Goal: Task Accomplishment & Management: Complete application form

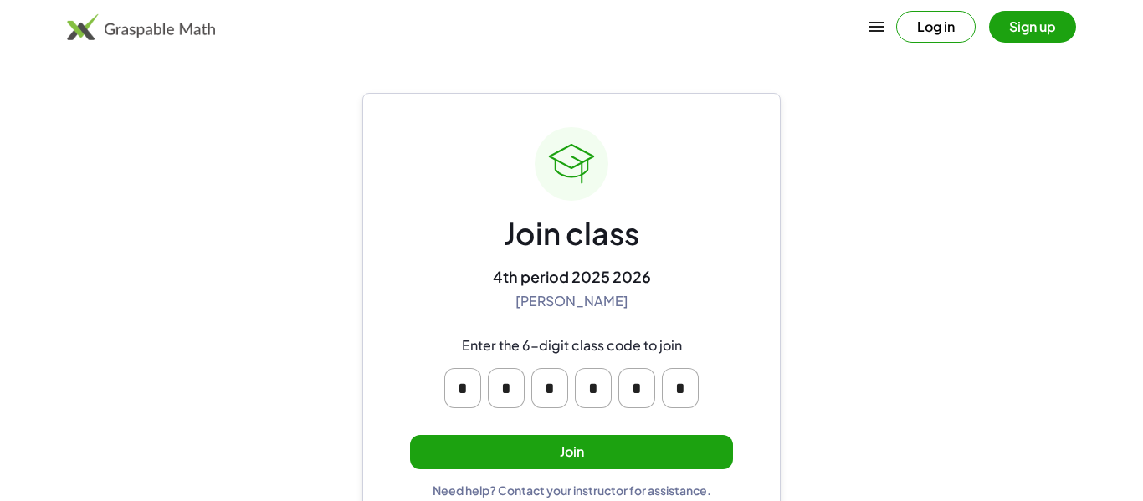
scroll to position [32, 0]
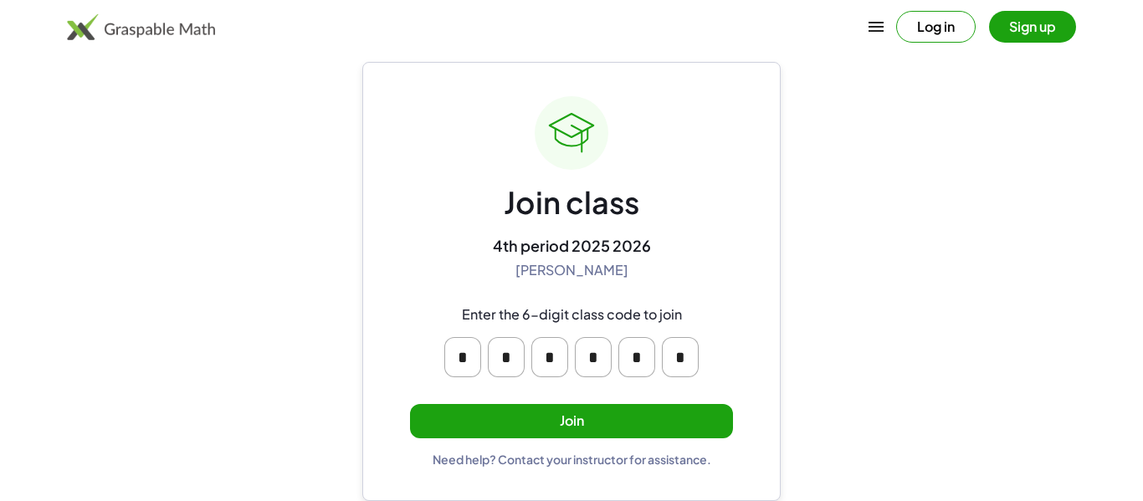
click at [950, 28] on button "Log in" at bounding box center [935, 27] width 79 height 32
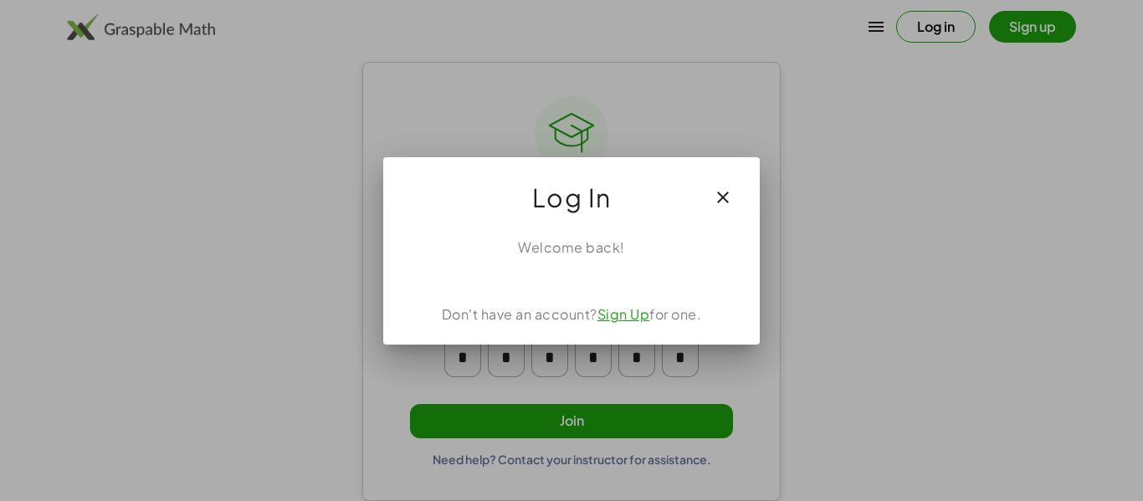
scroll to position [0, 0]
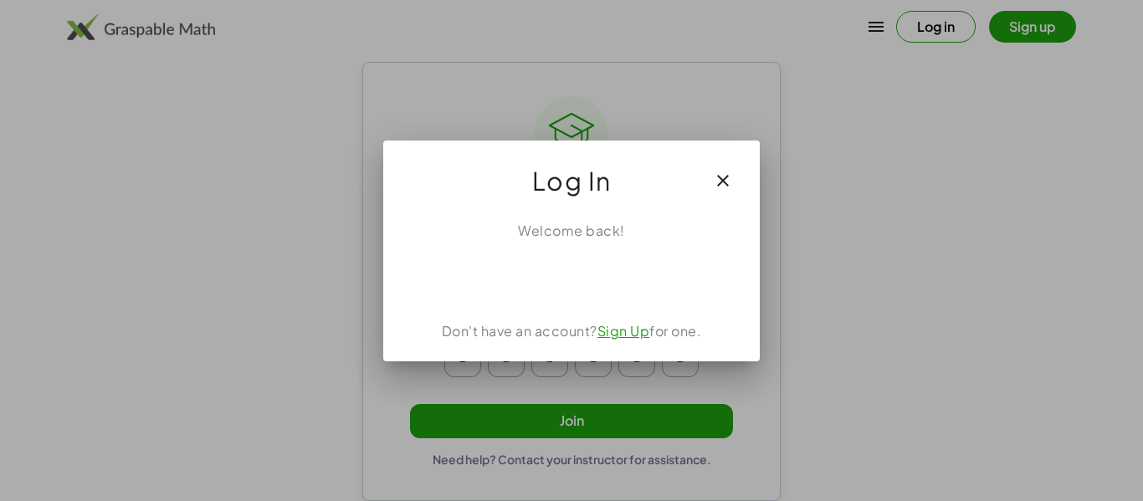
click at [725, 182] on icon "button" at bounding box center [723, 181] width 20 height 20
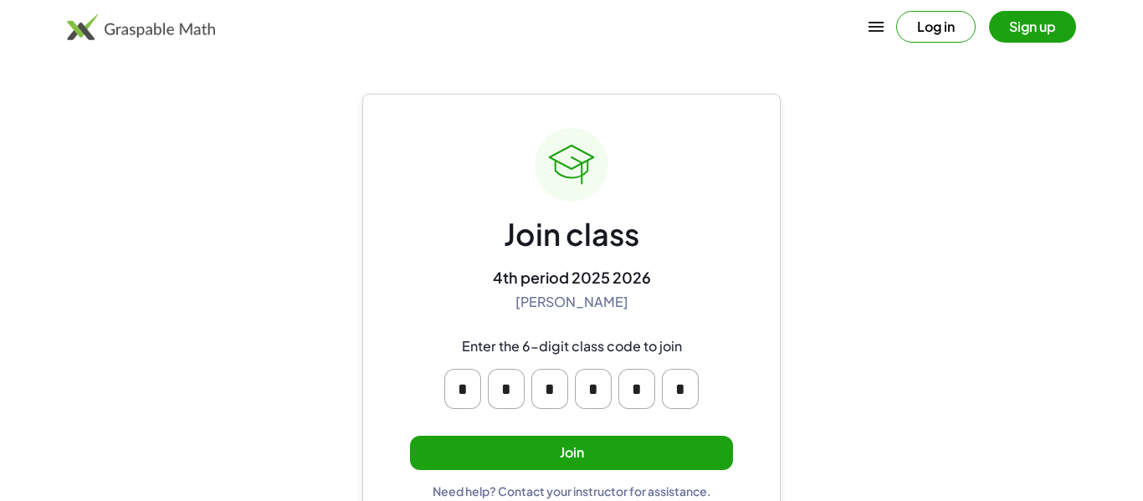
scroll to position [32, 0]
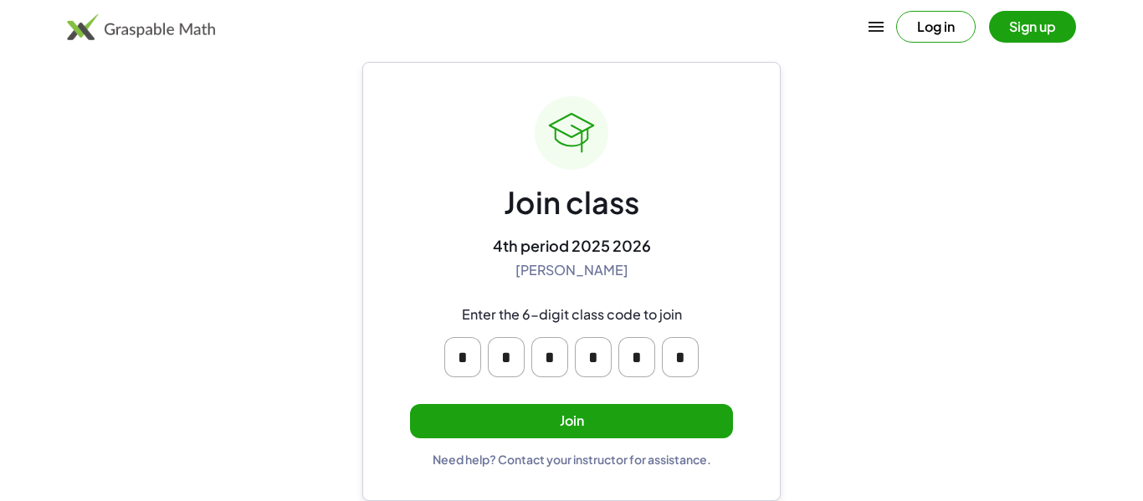
click at [473, 360] on input "*" at bounding box center [462, 357] width 37 height 40
type input "*"
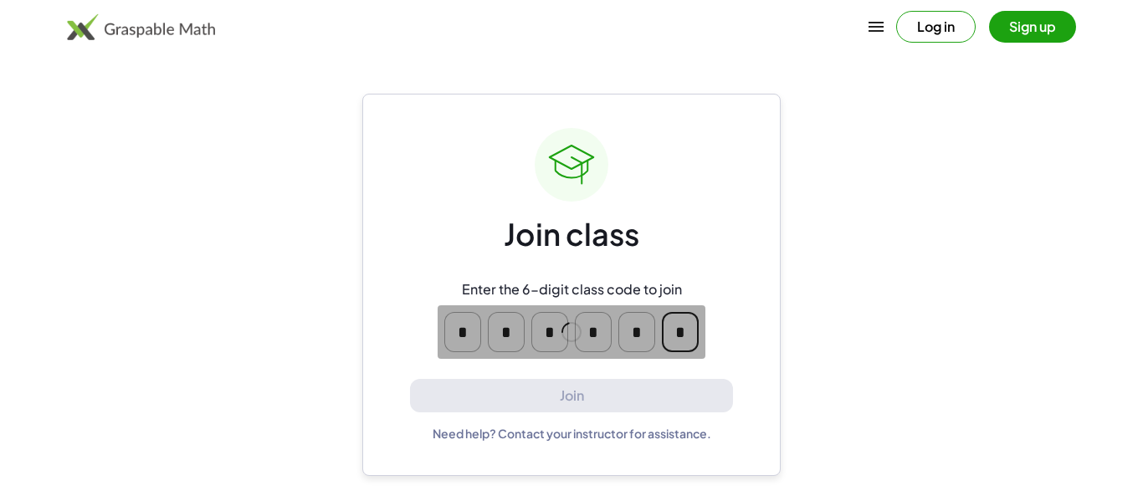
scroll to position [0, 0]
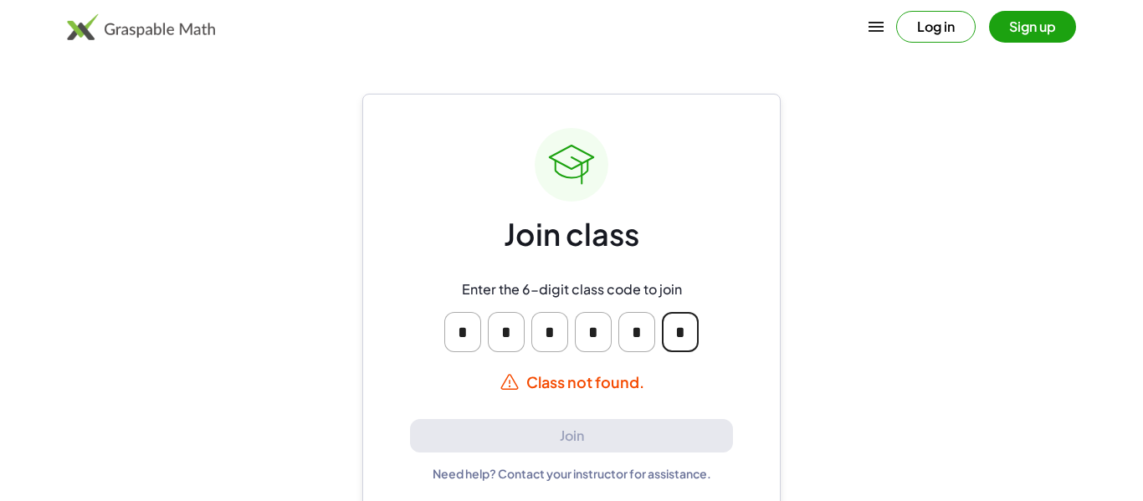
click at [504, 340] on input "*" at bounding box center [506, 332] width 37 height 40
type input "*"
click at [541, 330] on input "*" at bounding box center [549, 332] width 37 height 40
type input "*"
click at [588, 339] on input "*" at bounding box center [593, 332] width 37 height 40
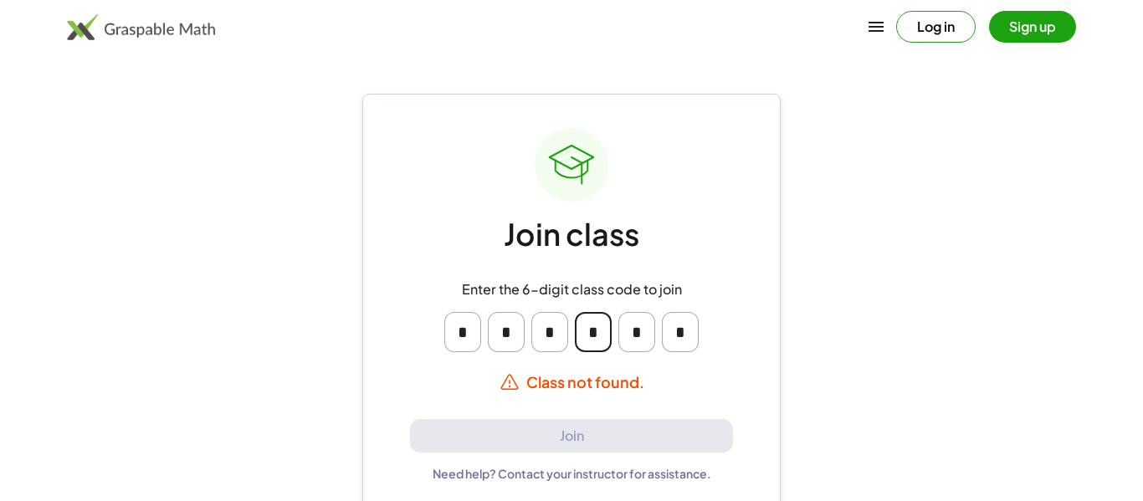
type input "*"
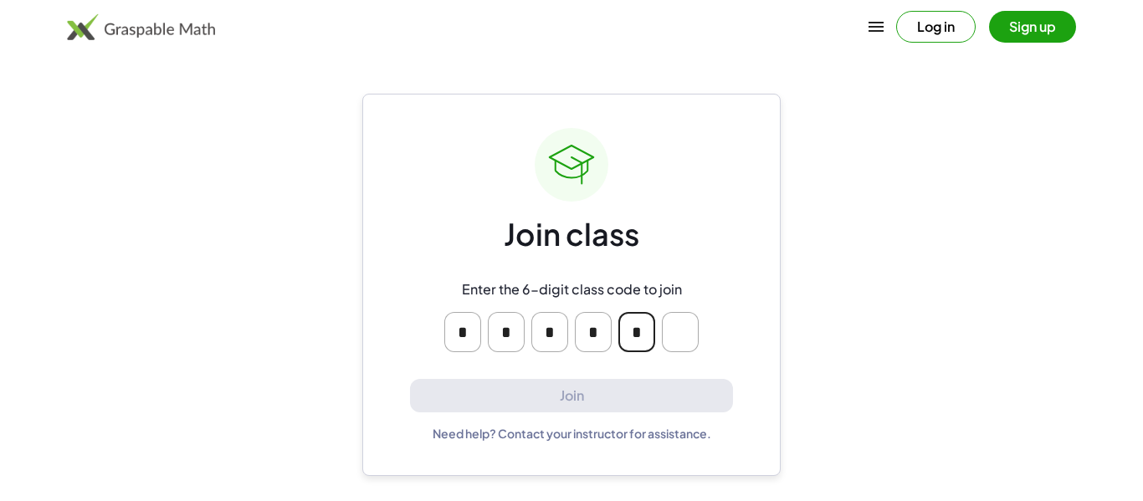
click at [646, 331] on input "*" at bounding box center [636, 332] width 37 height 40
click at [747, 335] on div "Join class Enter the 6-digit class code to join * * * * Join Need help? Contact…" at bounding box center [571, 285] width 418 height 382
